Goal: Book appointment/travel/reservation

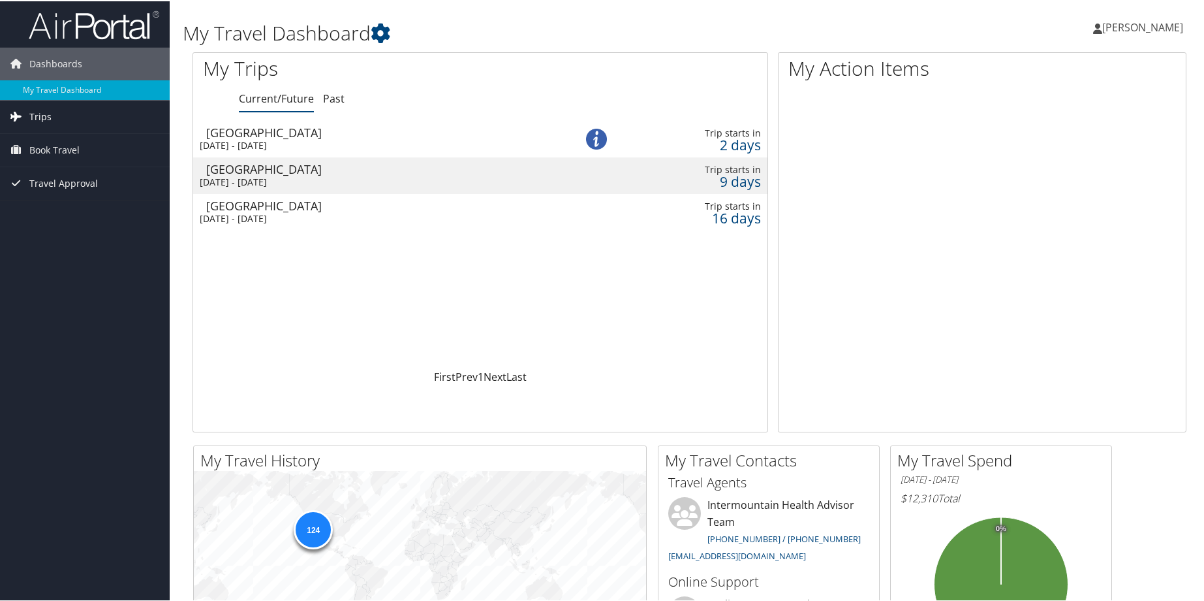
click at [39, 112] on span "Trips" at bounding box center [40, 115] width 22 height 33
click at [37, 200] on span "Book Travel" at bounding box center [54, 207] width 50 height 33
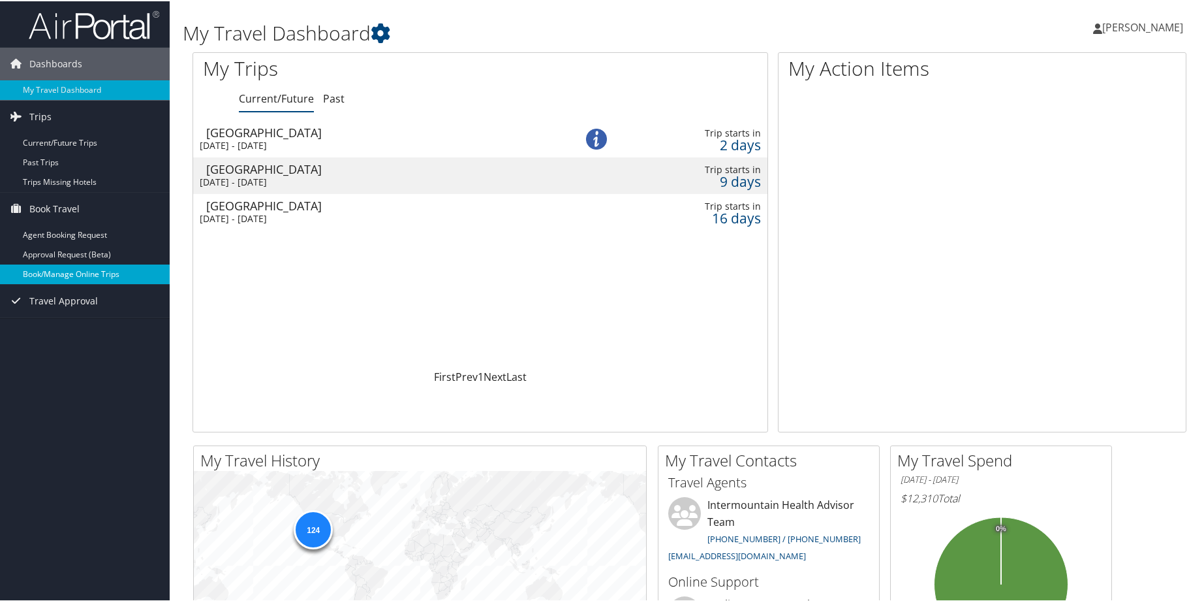
click at [47, 273] on link "Book/Manage Online Trips" at bounding box center [85, 273] width 170 height 20
